Goal: Check status

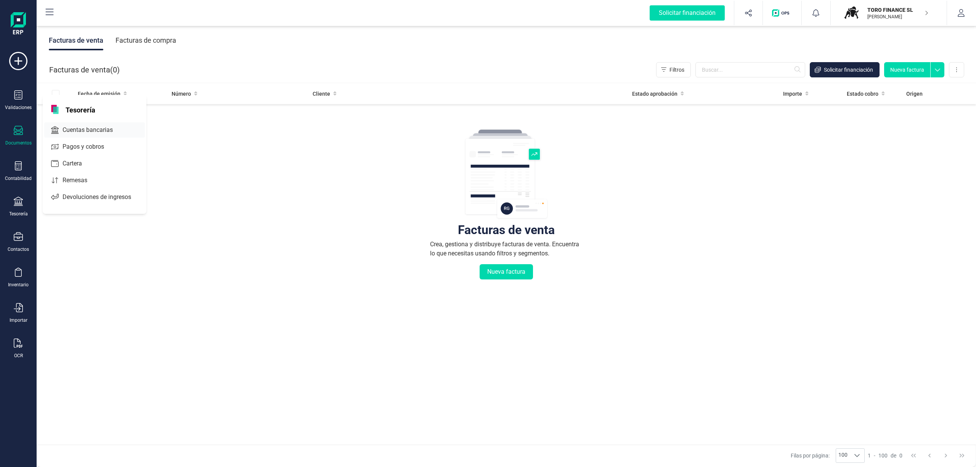
click at [65, 130] on span "Cuentas bancarias" at bounding box center [92, 129] width 67 height 9
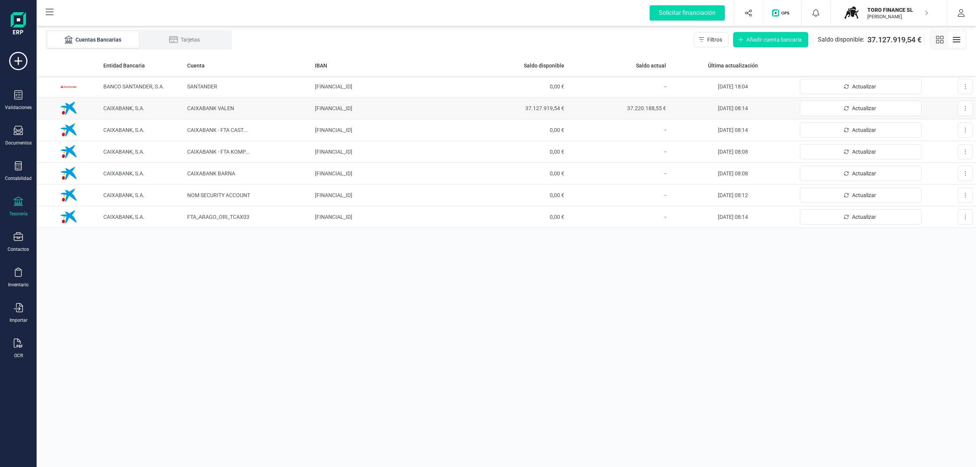
click at [641, 107] on span "37.220.188,55 €" at bounding box center [618, 108] width 96 height 8
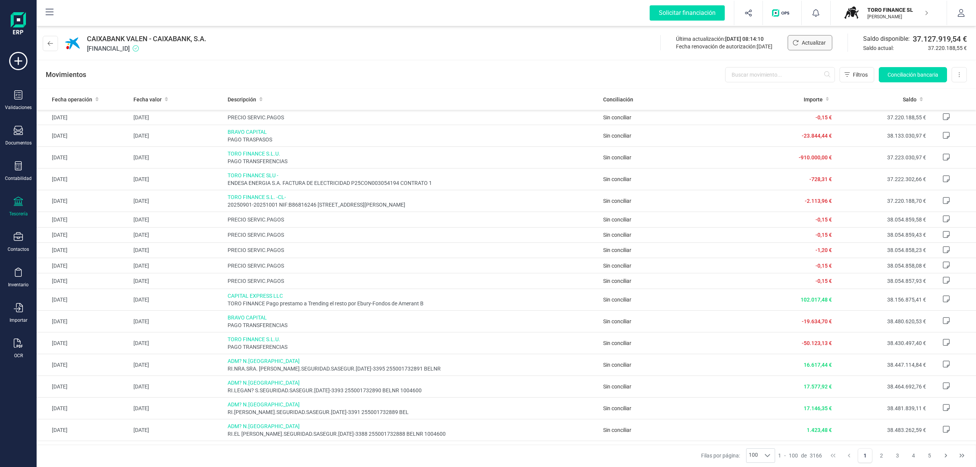
click at [803, 40] on span "Actualizar" at bounding box center [813, 43] width 24 height 8
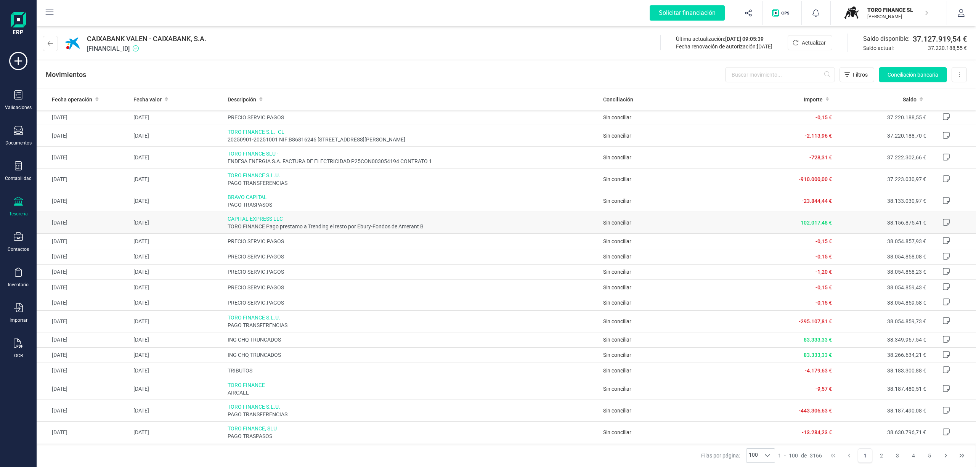
click at [253, 224] on span "TORO FINANCE Pago prestamo a Trending el resto por Ebury-Fondos de Amerant B" at bounding box center [412, 227] width 370 height 8
click at [610, 216] on td "Sin conciliar" at bounding box center [670, 223] width 141 height 22
click at [805, 40] on span "Actualizar" at bounding box center [813, 43] width 24 height 8
